Goal: Information Seeking & Learning: Learn about a topic

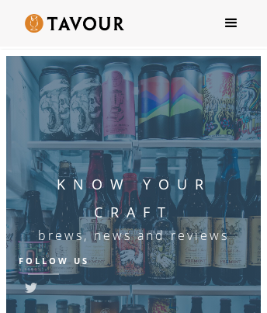
scroll to position [17743, 0]
